Goal: Information Seeking & Learning: Ask a question

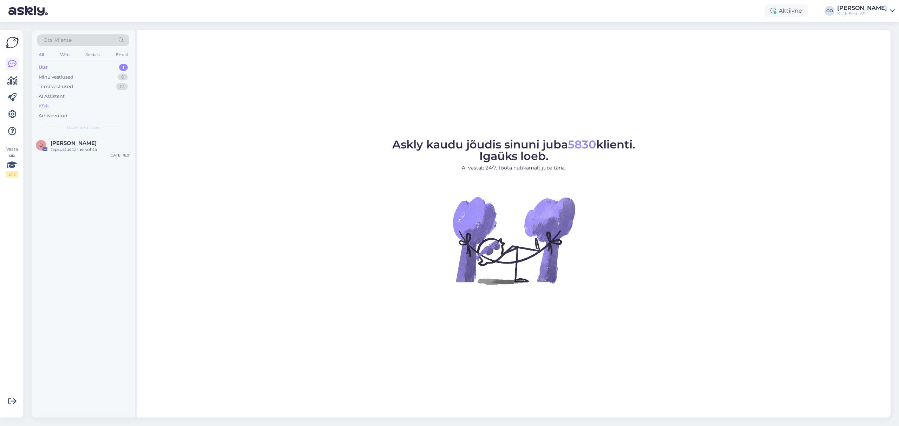
click at [48, 104] on div "Kõik" at bounding box center [83, 106] width 92 height 10
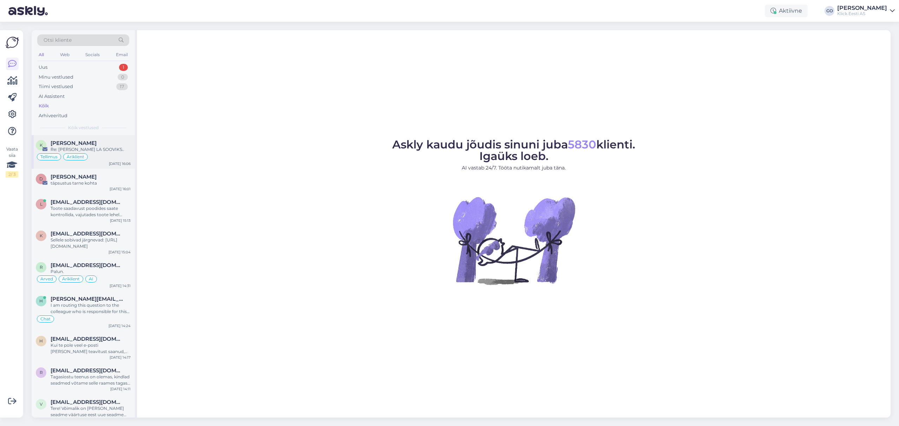
click at [111, 146] on div "Re: [PERSON_NAME] LA SOOVIKS.." at bounding box center [91, 149] width 80 height 6
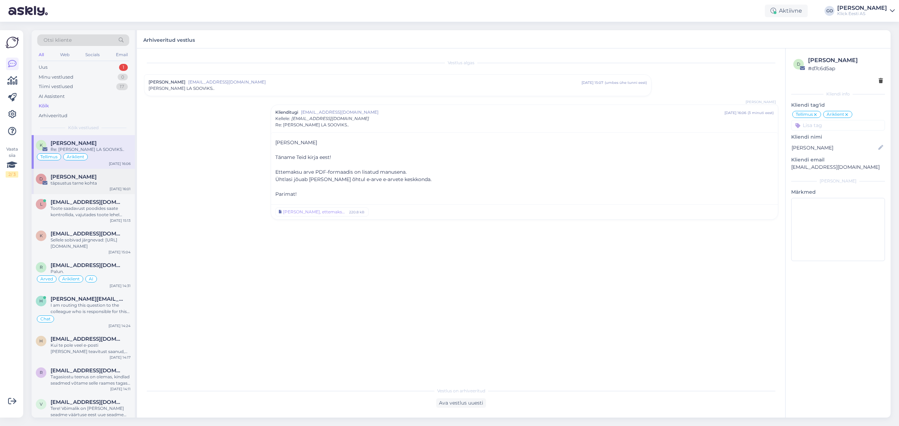
click at [107, 177] on div "[PERSON_NAME]" at bounding box center [91, 177] width 80 height 6
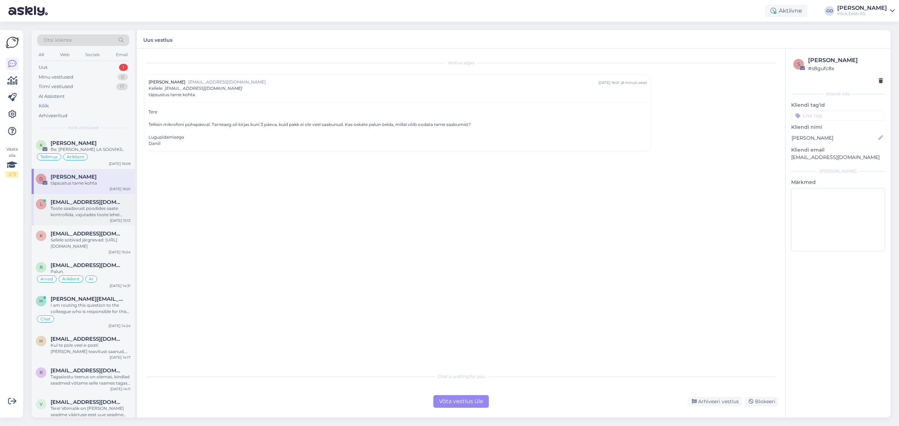
click at [100, 210] on div "Toote saadavust poodides saate kontrollida, vajutades toote lehel "Saadavus poo…" at bounding box center [91, 211] width 80 height 13
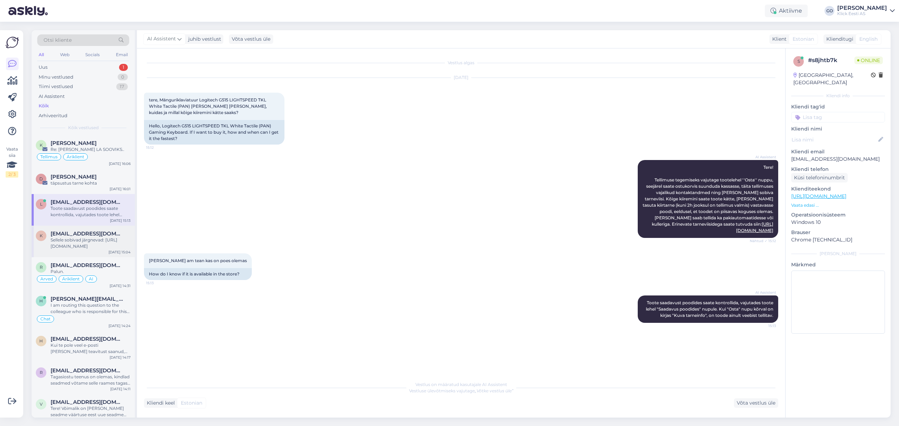
click at [101, 239] on div "Sellele sobivad järgnevad: [URL][DOMAIN_NAME]" at bounding box center [91, 243] width 80 height 13
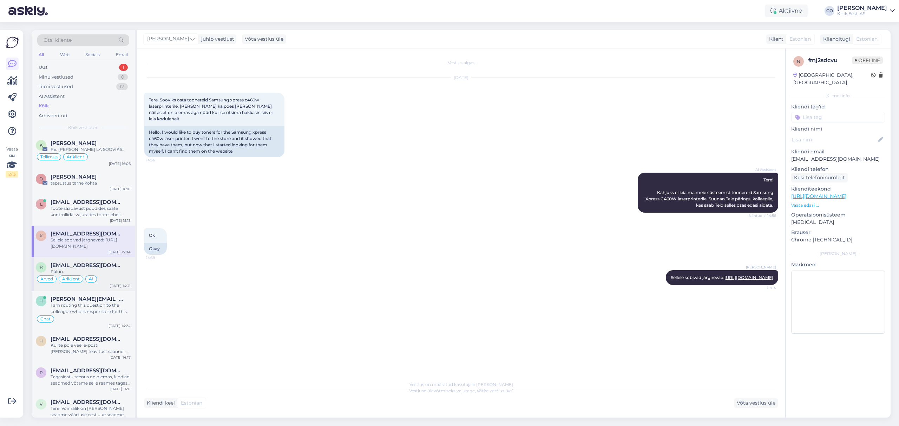
click at [110, 274] on div "Palun." at bounding box center [91, 272] width 80 height 6
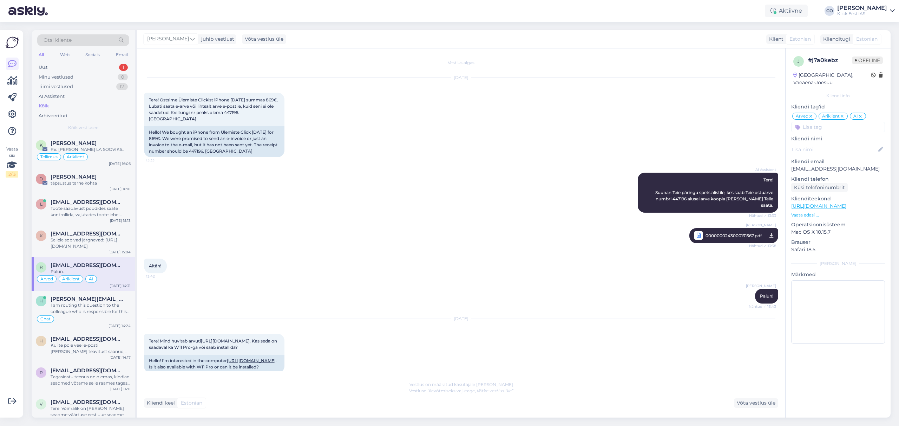
scroll to position [301, 0]
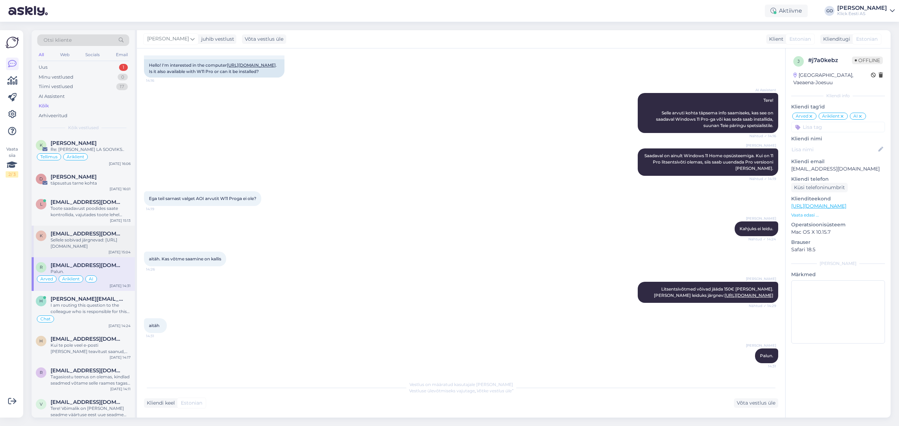
click at [110, 241] on div "Sellele sobivad järgnevad: [URL][DOMAIN_NAME]" at bounding box center [91, 243] width 80 height 13
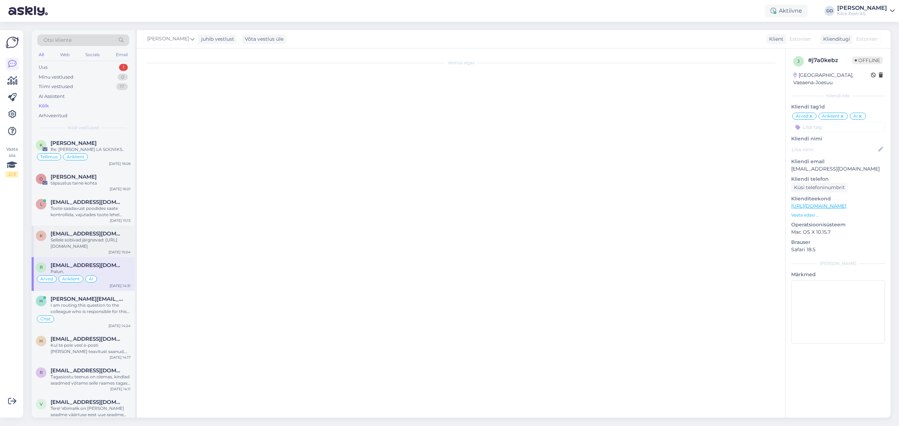
scroll to position [0, 0]
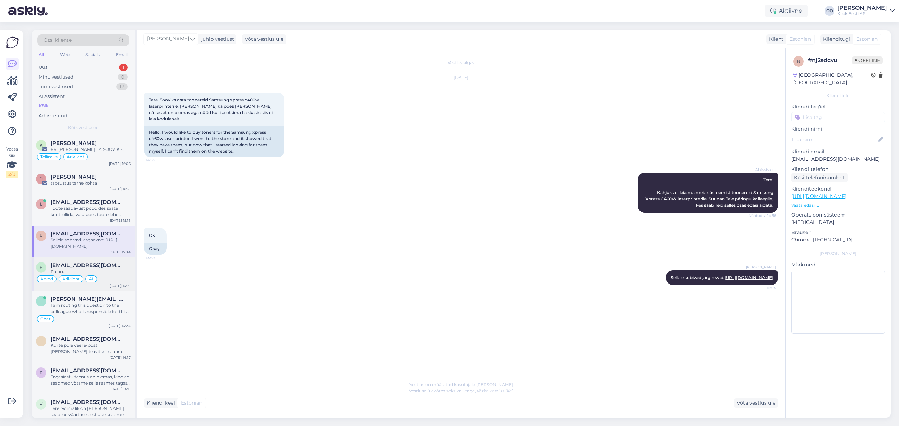
click at [110, 264] on span "[EMAIL_ADDRESS][DOMAIN_NAME]" at bounding box center [87, 265] width 73 height 6
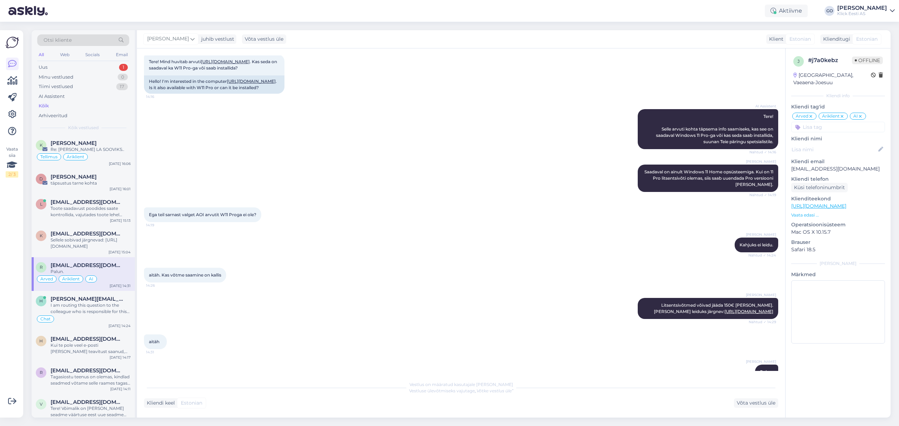
scroll to position [301, 0]
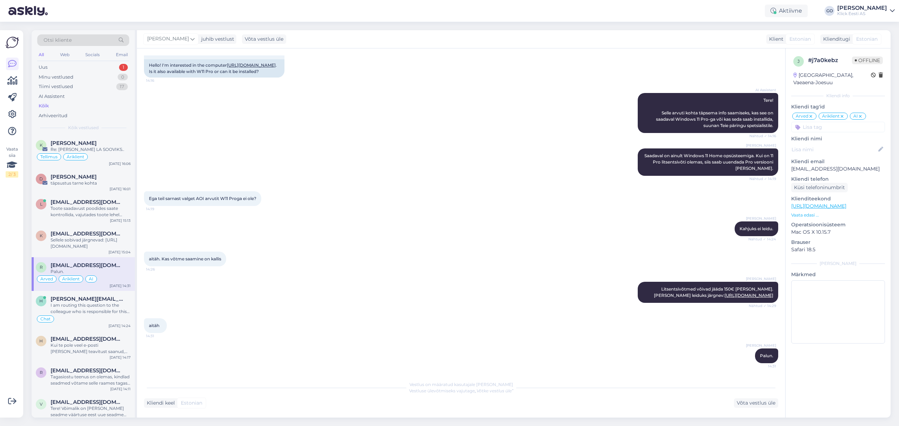
click at [862, 114] on icon at bounding box center [860, 117] width 4 height 6
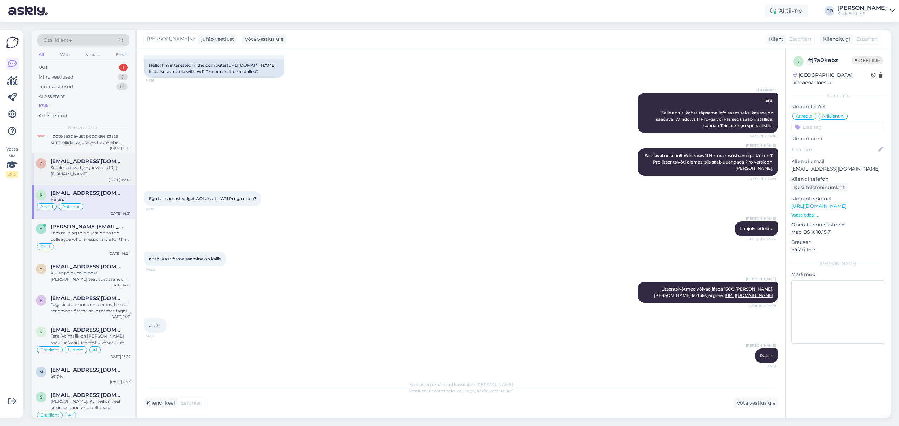
scroll to position [93, 0]
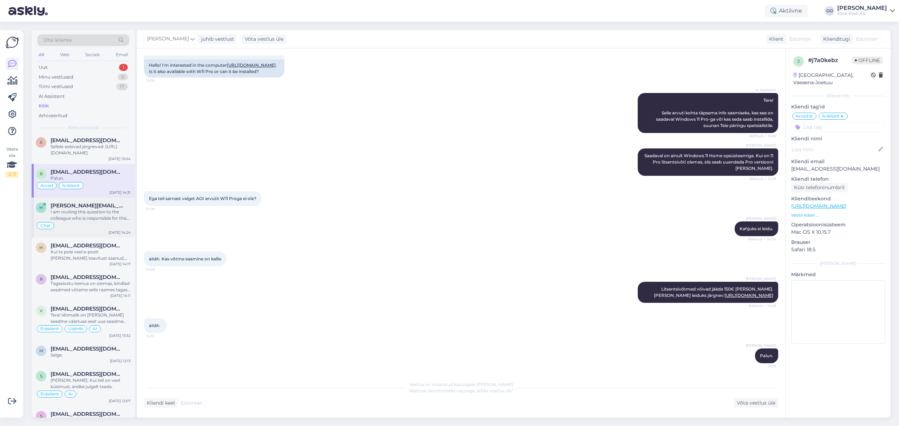
click at [95, 217] on div "I am routing this question to the colleague who is responsible for this topic. …" at bounding box center [91, 215] width 80 height 13
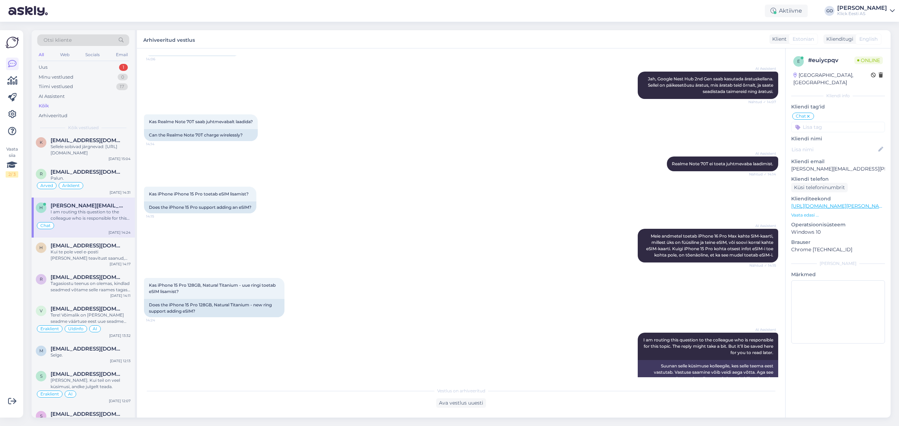
scroll to position [572, 0]
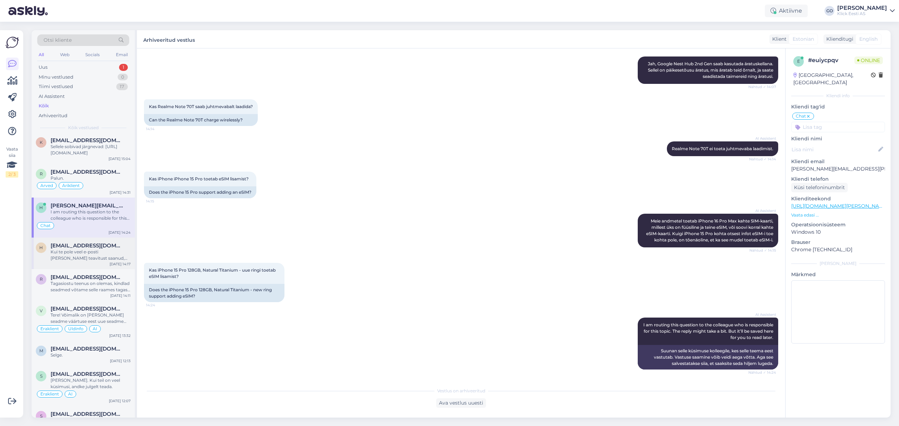
click at [75, 250] on div "Kui te pole veel e-posti [PERSON_NAME] teavitust saanud, siis meie tiim veel ko…" at bounding box center [91, 255] width 80 height 13
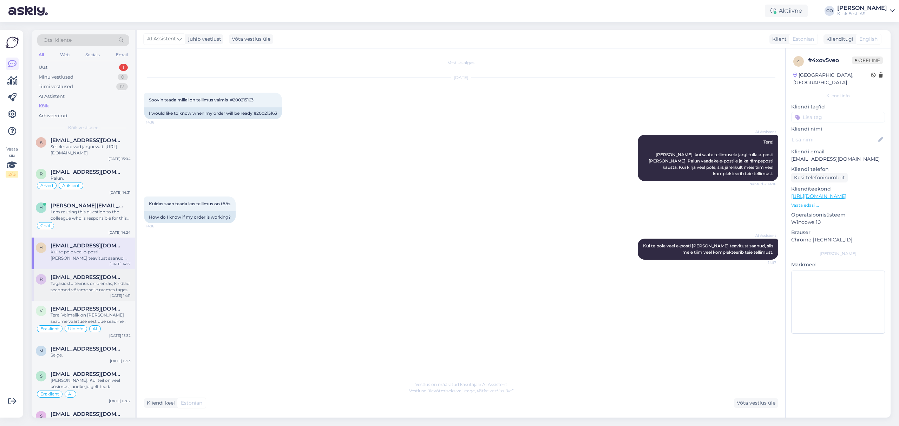
click at [83, 283] on div "Tagasiostu teenus on olemas, kindlad seadmed võtame selle raames tagasi: [URL][…" at bounding box center [91, 287] width 80 height 13
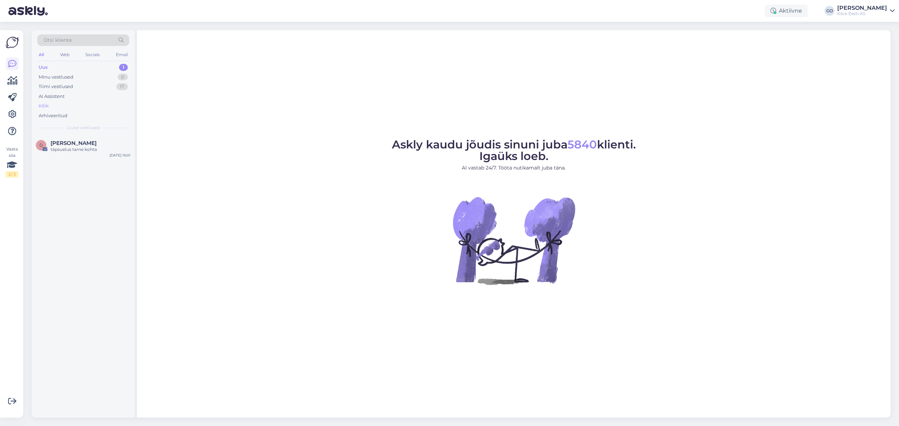
click at [44, 106] on div "Kõik" at bounding box center [44, 106] width 10 height 7
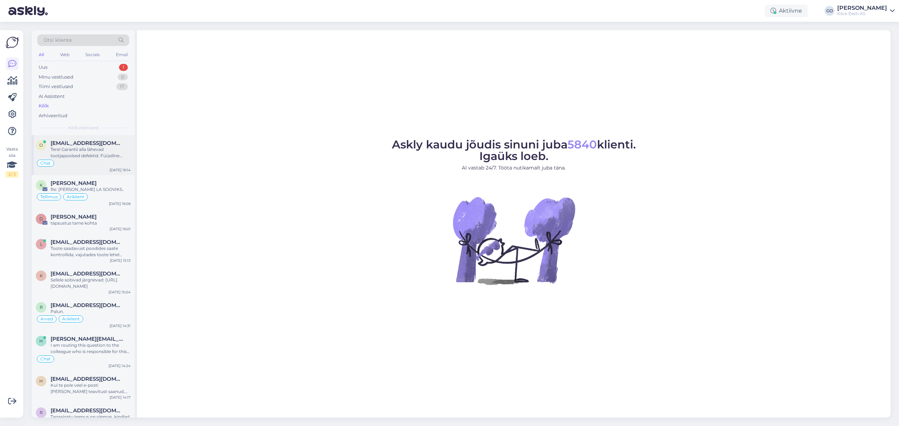
click at [118, 148] on div "Tere! Garantii alla lähevad tootjapoolsed defektid. Füüsiline vigastus garantii…" at bounding box center [91, 152] width 80 height 13
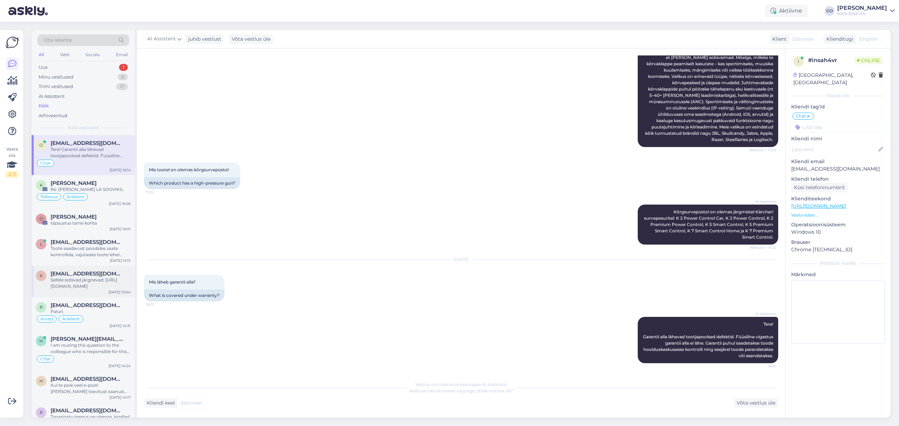
scroll to position [47, 0]
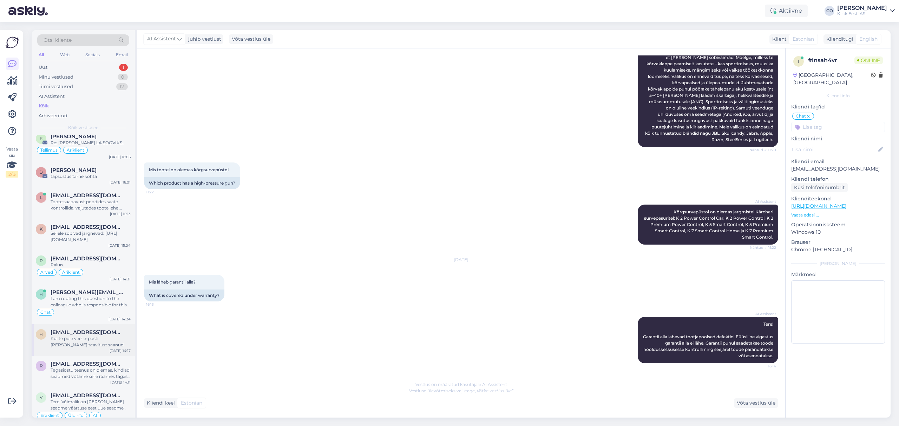
click at [74, 340] on div "Kui te pole veel e-posti [PERSON_NAME] teavitust saanud, siis meie tiim veel ko…" at bounding box center [91, 342] width 80 height 13
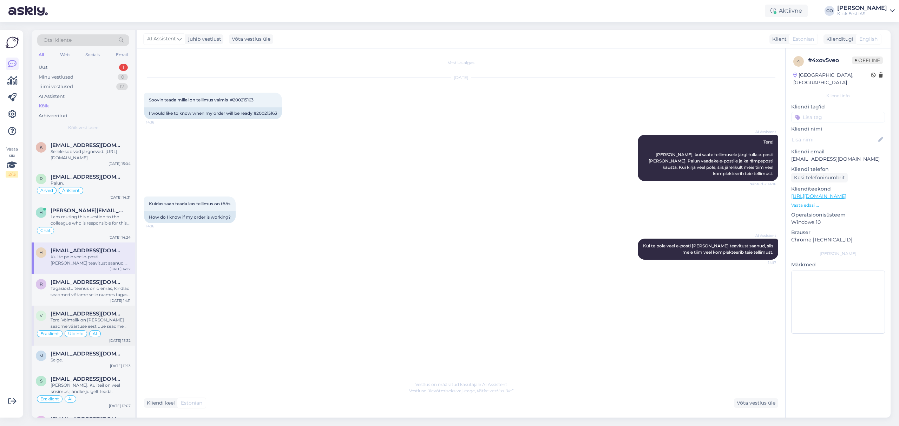
scroll to position [187, 0]
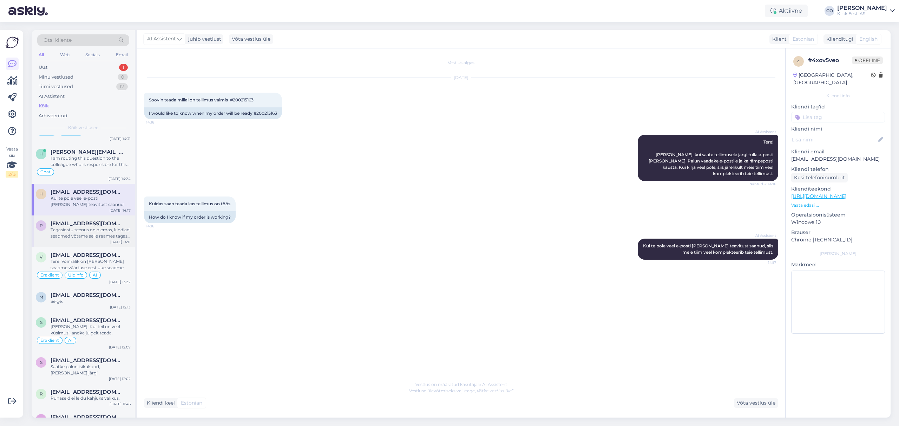
click at [58, 228] on div "Tagasiostu teenus on olemas, kindlad seadmed võtame selle raames tagasi: [URL][…" at bounding box center [91, 233] width 80 height 13
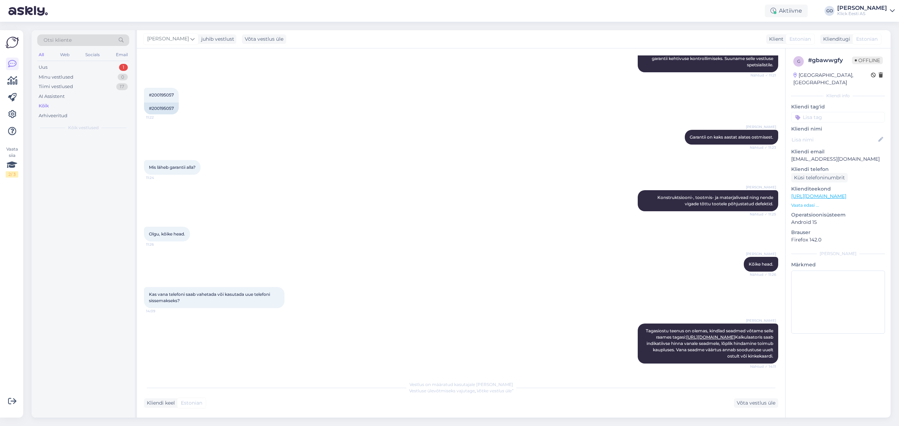
scroll to position [0, 0]
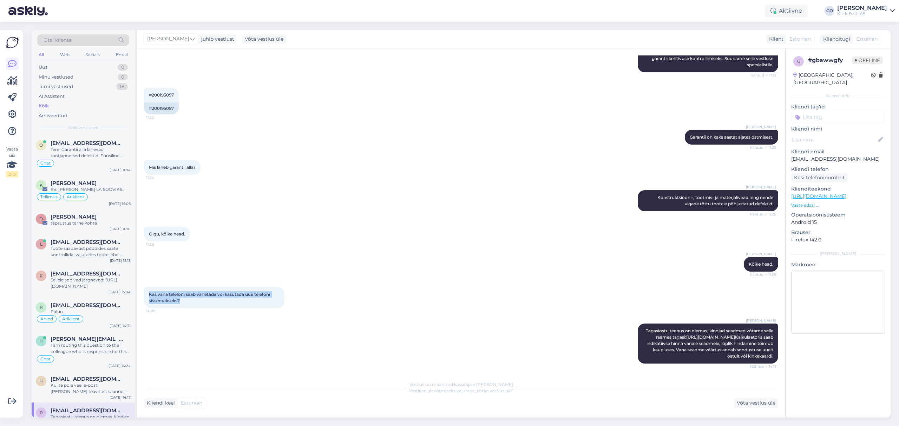
drag, startPoint x: 190, startPoint y: 297, endPoint x: 145, endPoint y: 288, distance: 46.4
click at [145, 288] on div "Kas vana telefoni saab vahetada või kasutada uue telefoni sissemakseks? 14:09" at bounding box center [214, 297] width 140 height 21
copy span "Kas vana telefoni saab vahetada või kasutada uue telefoni sissemakseks?"
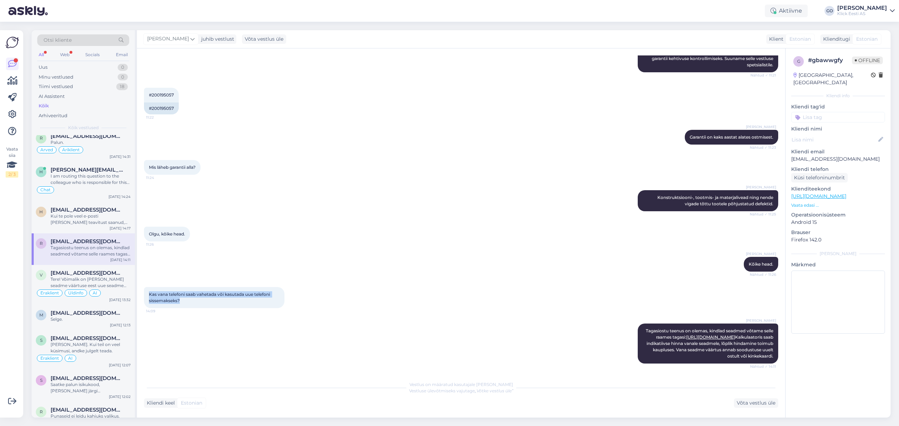
scroll to position [187, 0]
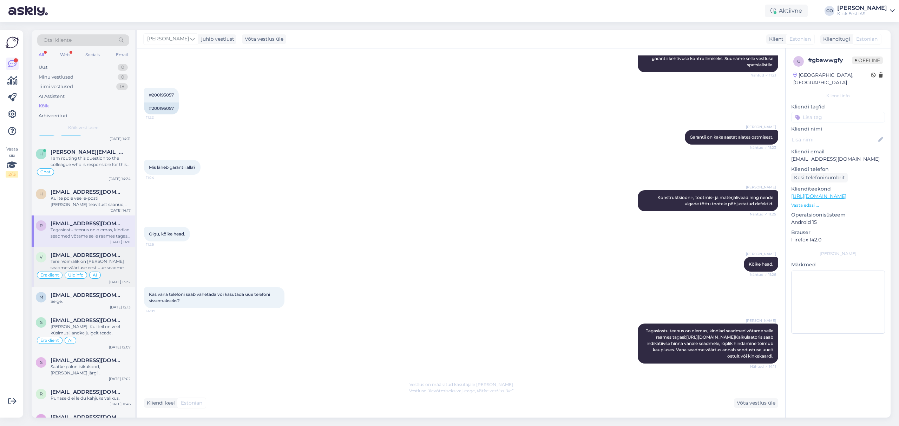
click at [116, 260] on div "Tere! Võimalik on [PERSON_NAME] seadme väärtuse eest uue seadme ostul allahindl…" at bounding box center [91, 264] width 80 height 13
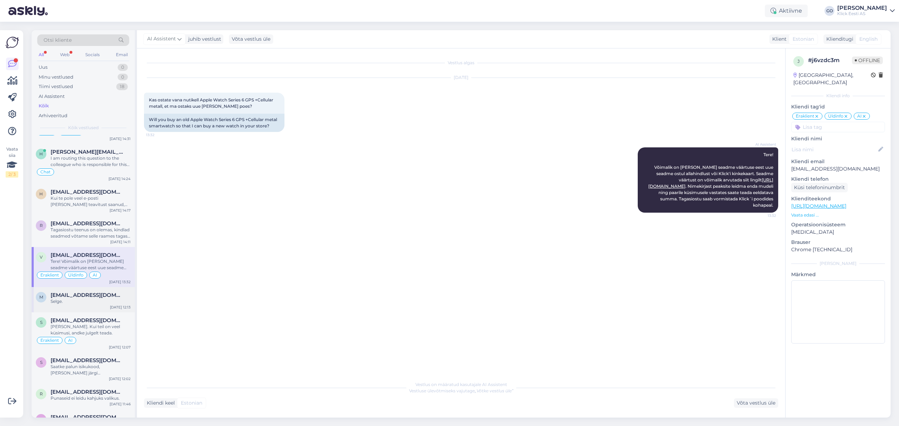
click at [82, 300] on div "Selge." at bounding box center [91, 301] width 80 height 6
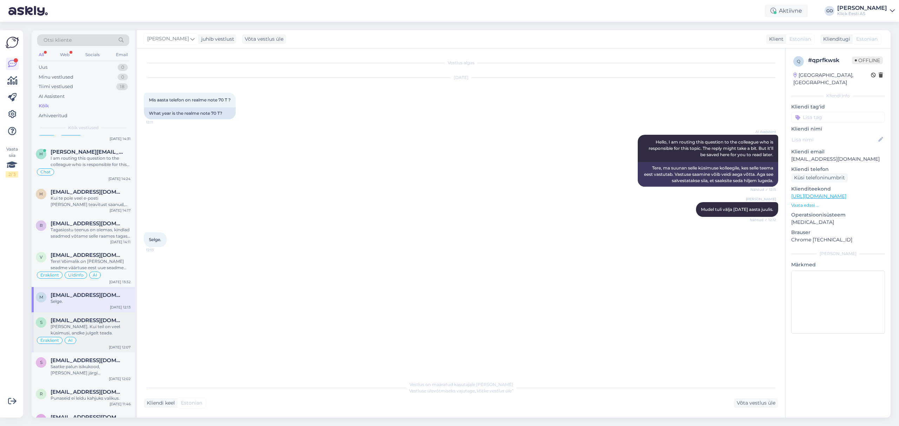
click at [90, 323] on span "[EMAIL_ADDRESS][DOMAIN_NAME]" at bounding box center [87, 320] width 73 height 6
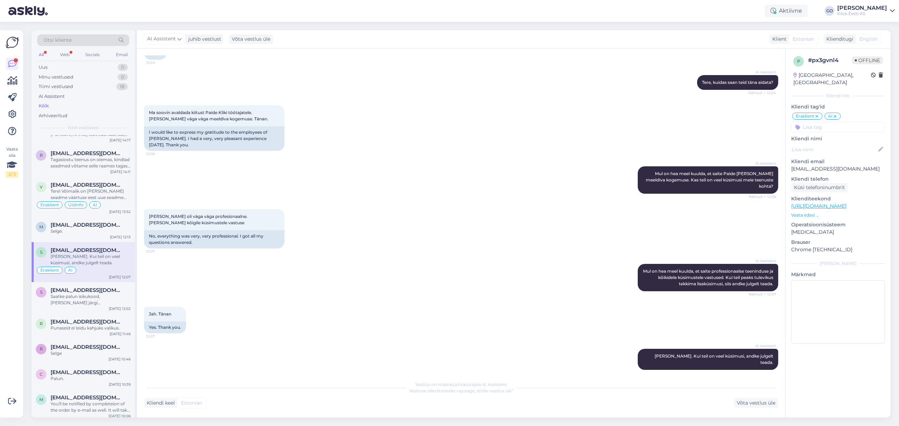
scroll to position [281, 0]
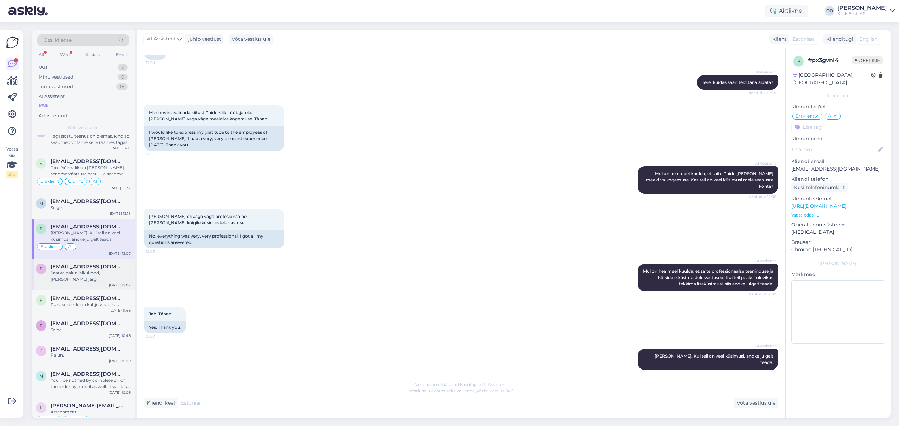
click at [63, 274] on div "Saatke palun isikukood, [PERSON_NAME] järgi [PERSON_NAME]." at bounding box center [91, 276] width 80 height 13
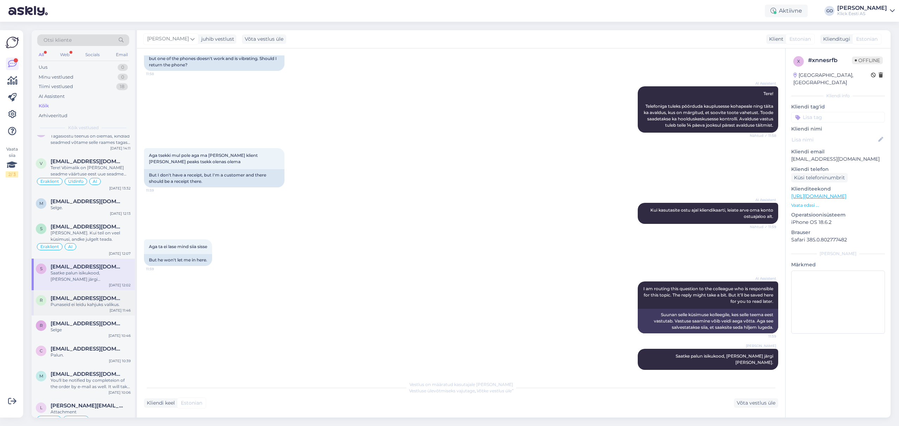
click at [100, 305] on div "Punaseid ei leidu kahjuks valikus." at bounding box center [91, 305] width 80 height 6
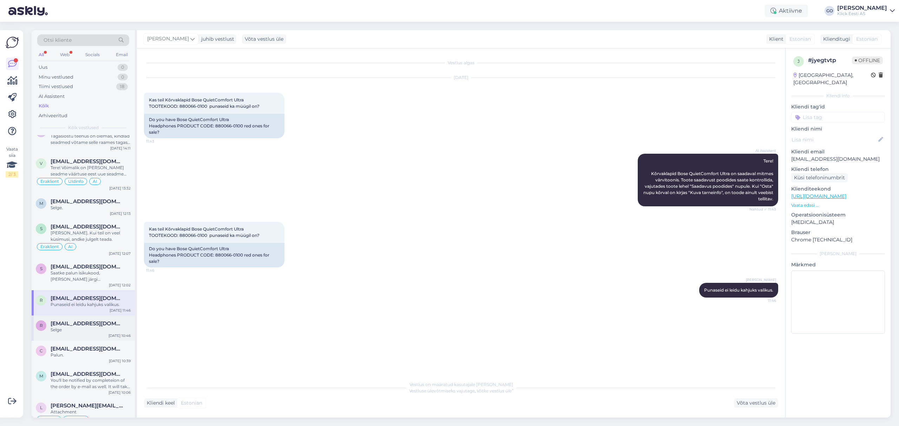
click at [79, 326] on span "[EMAIL_ADDRESS][DOMAIN_NAME]" at bounding box center [87, 324] width 73 height 6
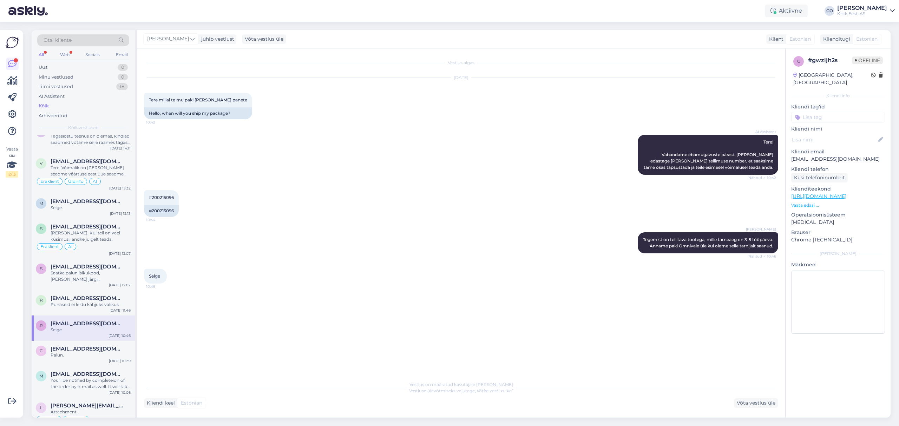
scroll to position [328, 0]
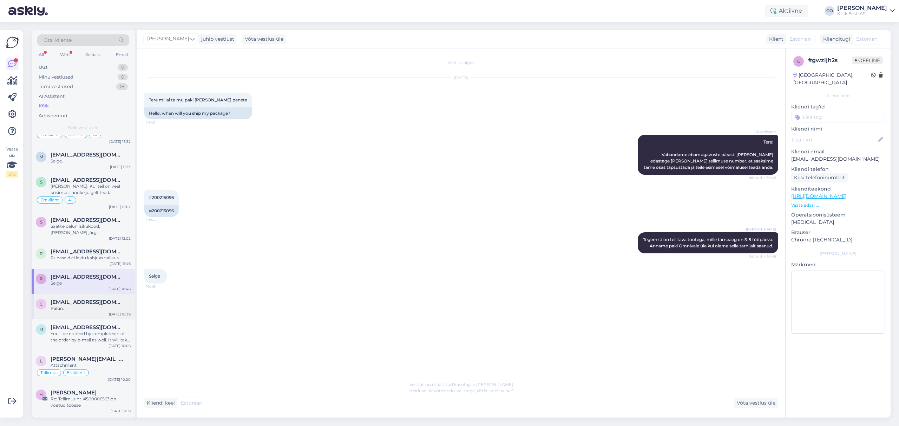
click at [81, 307] on div "Palun." at bounding box center [91, 309] width 80 height 6
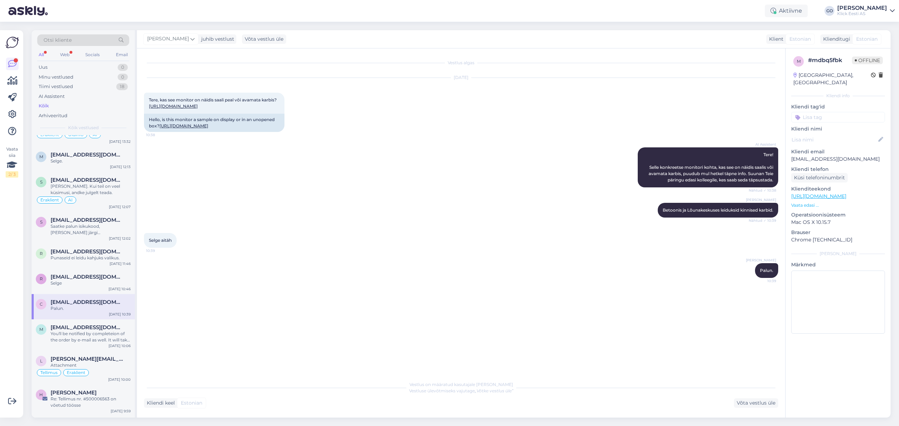
click at [80, 308] on div "Palun." at bounding box center [91, 309] width 80 height 6
click at [91, 332] on div "You'll be notified by completeion of the order by e-mail as well. It will take …" at bounding box center [91, 337] width 80 height 13
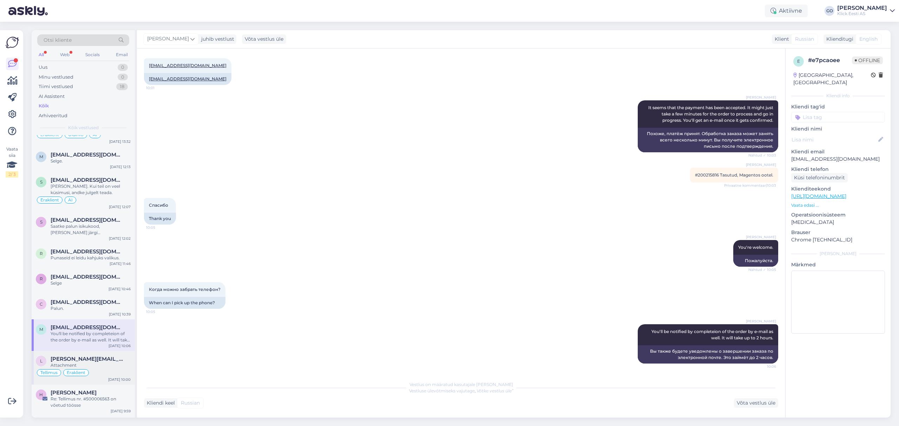
click at [105, 366] on div "Attachment" at bounding box center [91, 365] width 80 height 6
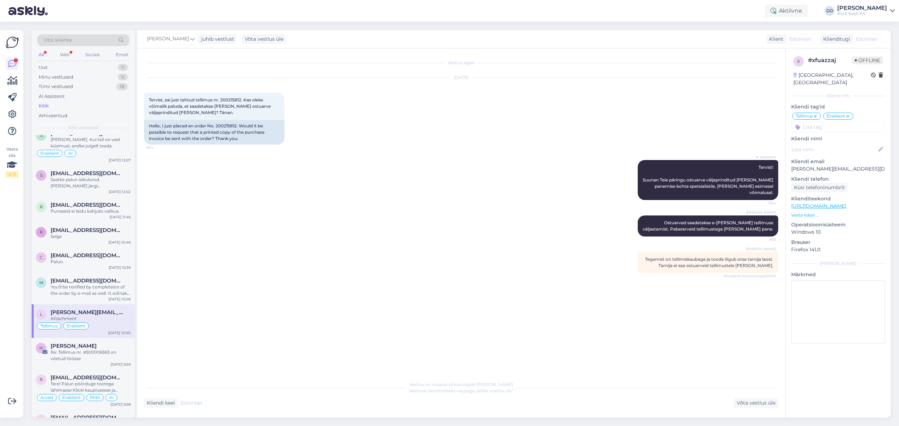
scroll to position [421, 0]
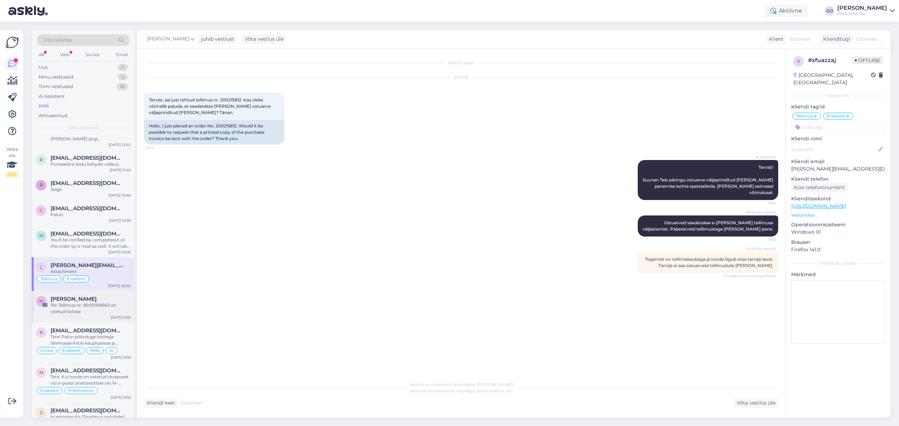
click at [80, 298] on div "H Henri Täht Re: Tellimus nr. #500006563 on võetud töösse Sep 11 9:59" at bounding box center [83, 307] width 103 height 32
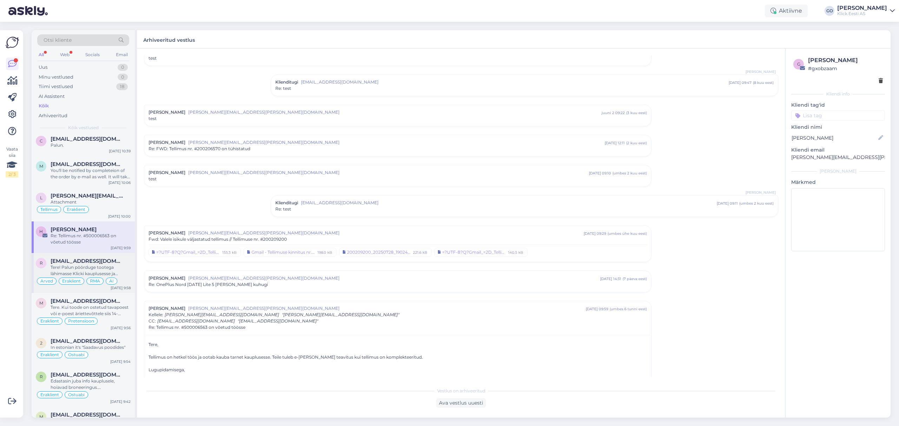
scroll to position [515, 0]
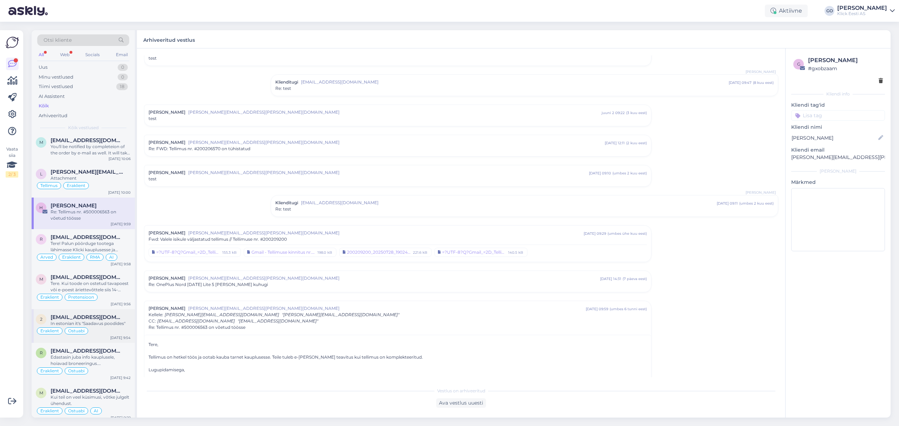
click at [93, 320] on span "[EMAIL_ADDRESS][DOMAIN_NAME]" at bounding box center [87, 317] width 73 height 6
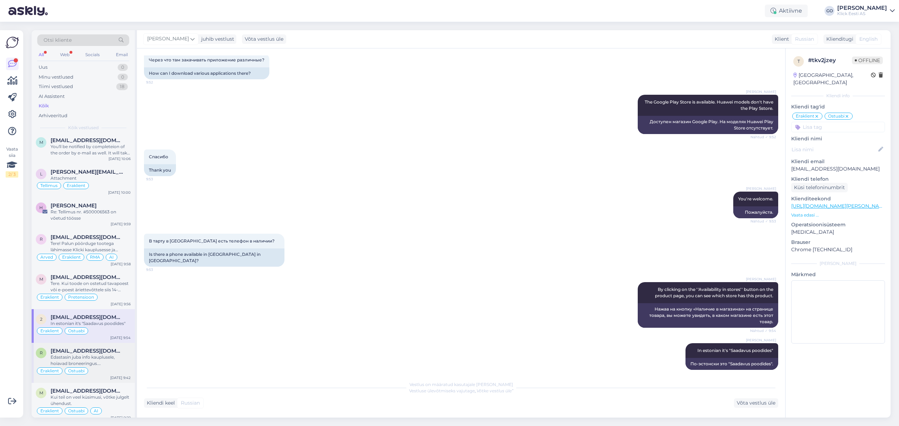
click at [96, 354] on span "[EMAIL_ADDRESS][DOMAIN_NAME]" at bounding box center [87, 351] width 73 height 6
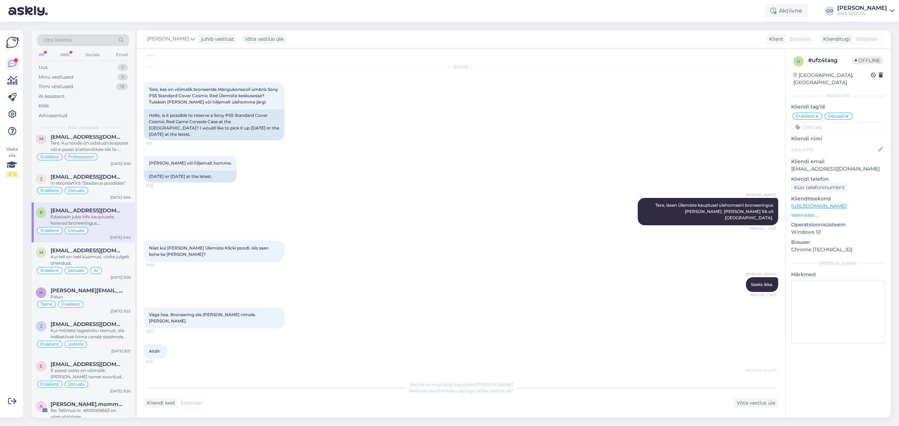
scroll to position [702, 0]
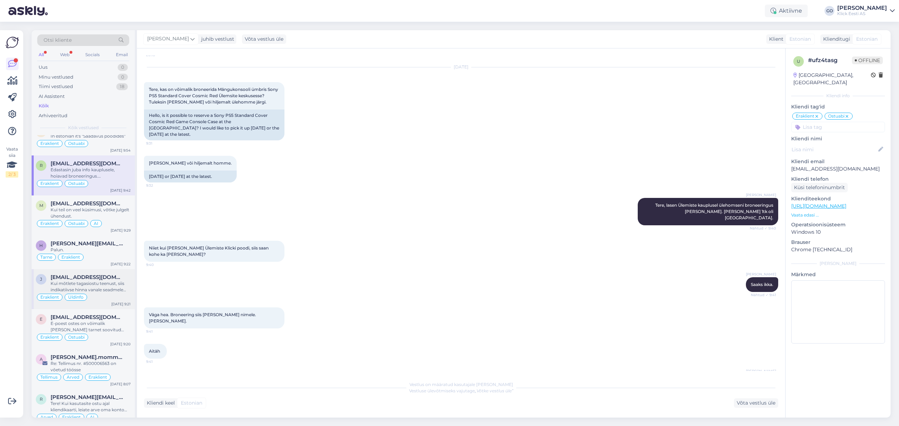
click at [94, 280] on span "[EMAIL_ADDRESS][DOMAIN_NAME]" at bounding box center [87, 277] width 73 height 6
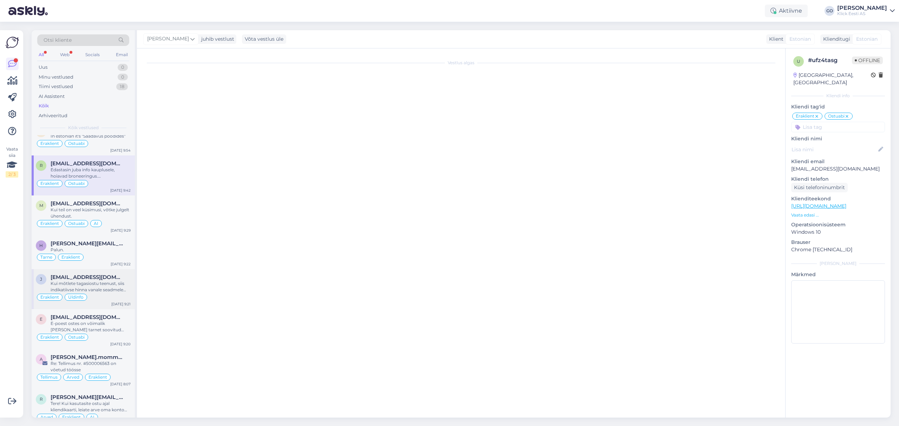
scroll to position [74, 0]
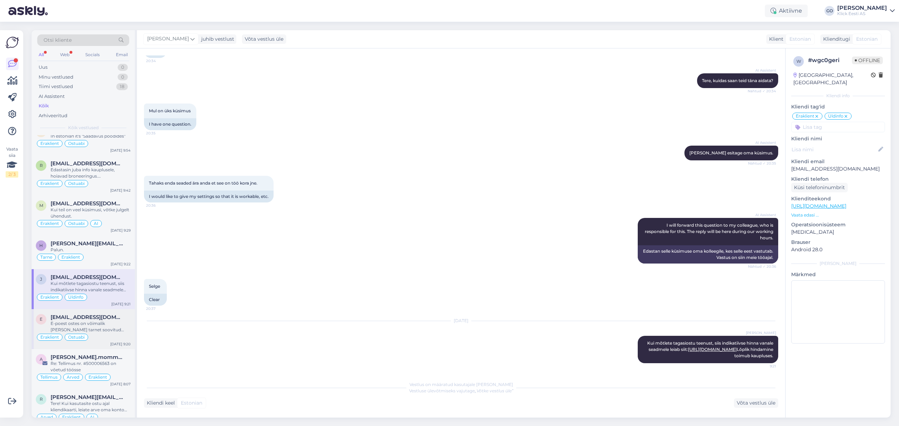
click at [103, 329] on div "E-poest ostes on võimalik [PERSON_NAME] tarnet soovitud kauplusesse. Selleks tu…" at bounding box center [91, 327] width 80 height 13
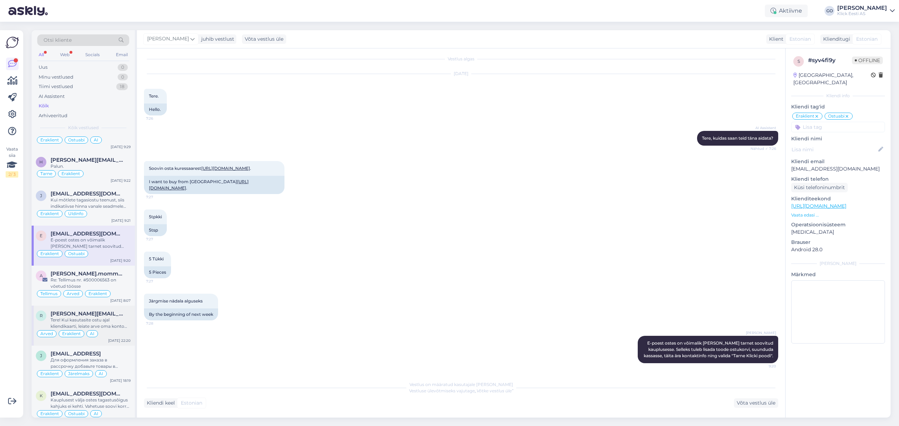
scroll to position [796, 0]
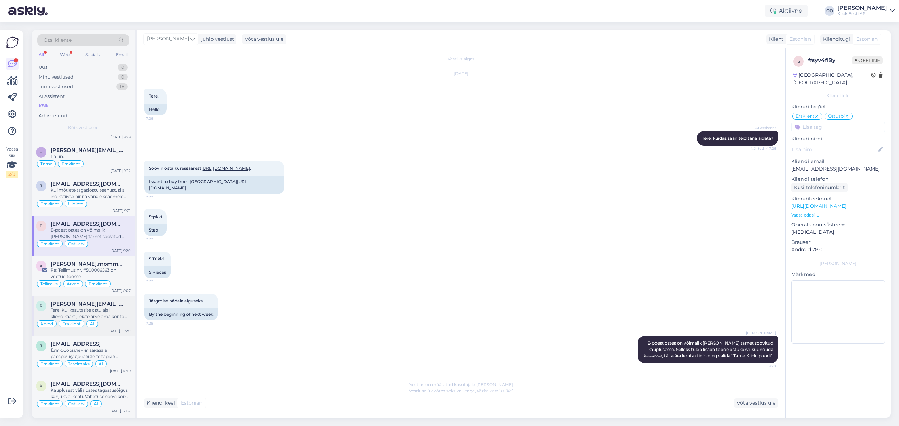
click at [106, 315] on div "Tere! Kui kasutasite ostu ajal kliendikaarti, leiate arve oma konto ostuajaloo …" at bounding box center [91, 313] width 80 height 13
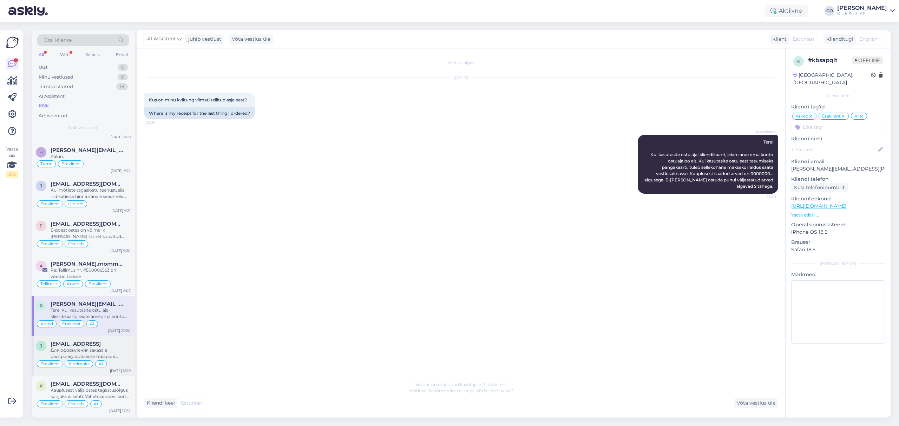
click at [107, 352] on div "Для оформления заказа в рассрочку добавьте товары в корзину. Затем в корзине пе…" at bounding box center [91, 353] width 80 height 13
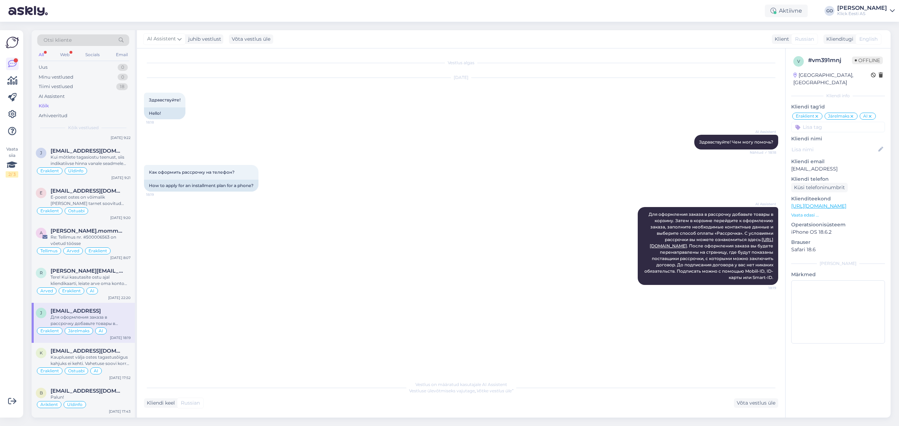
scroll to position [843, 0]
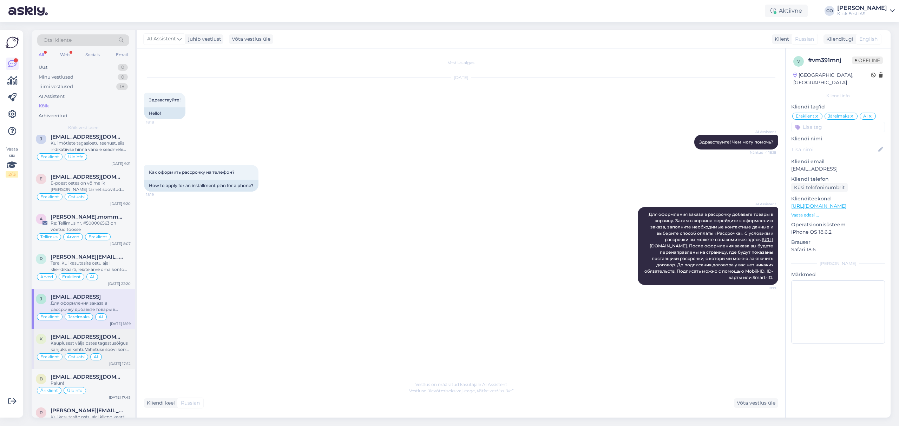
click at [110, 345] on div "Kauplusest välja ostes tagastusõigus kahjuks ei kehti. Vahetuse soovi korral tu…" at bounding box center [91, 346] width 80 height 13
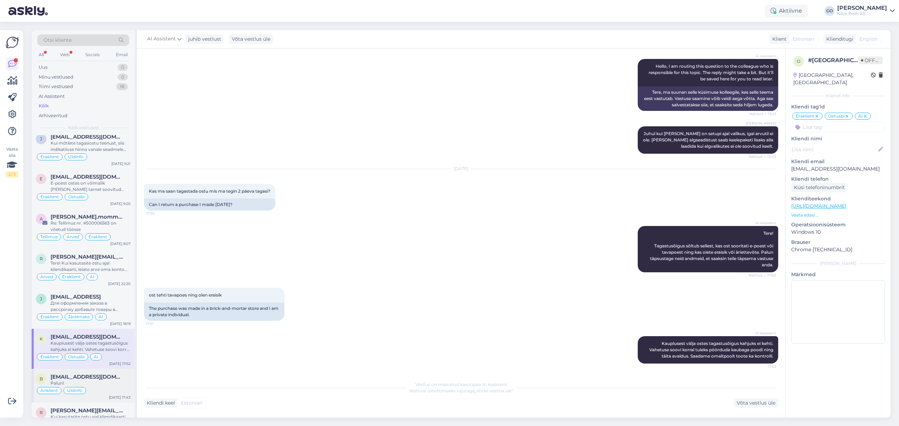
click at [110, 380] on span "[EMAIL_ADDRESS][DOMAIN_NAME]" at bounding box center [87, 377] width 73 height 6
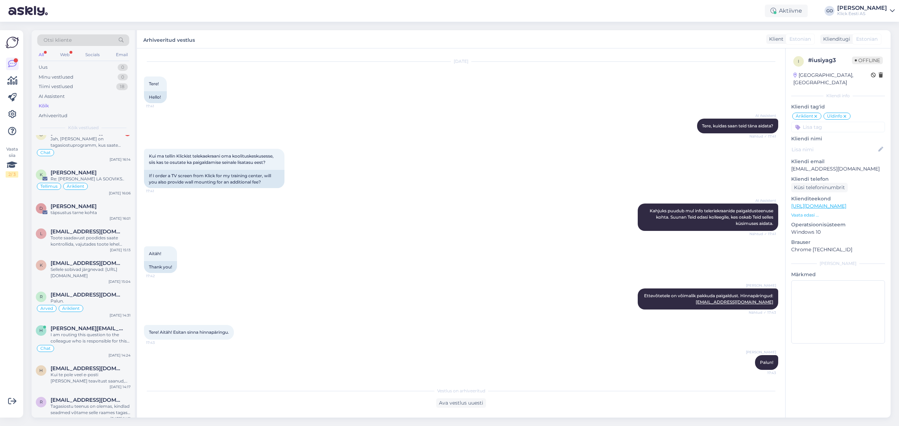
scroll to position [0, 0]
